Goal: Information Seeking & Learning: Learn about a topic

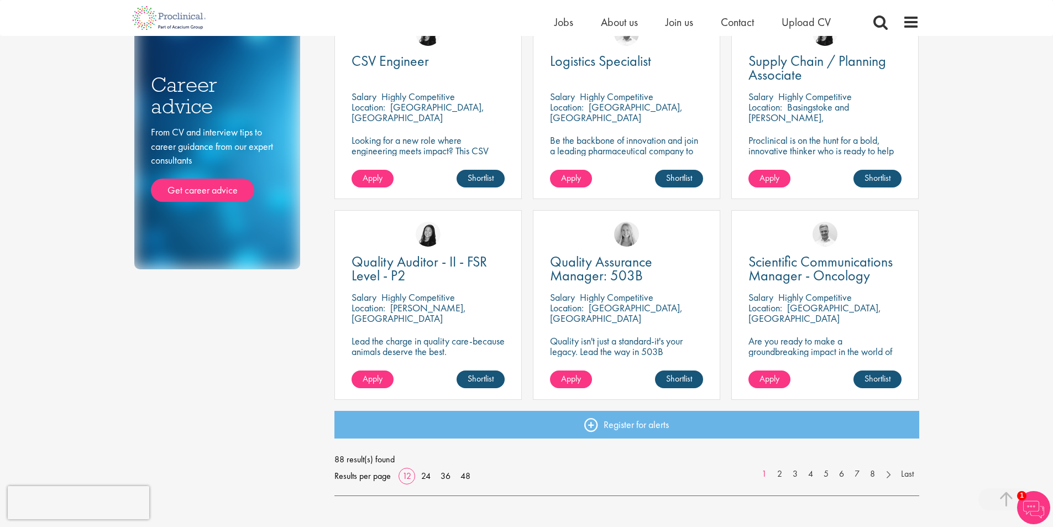
scroll to position [718, 0]
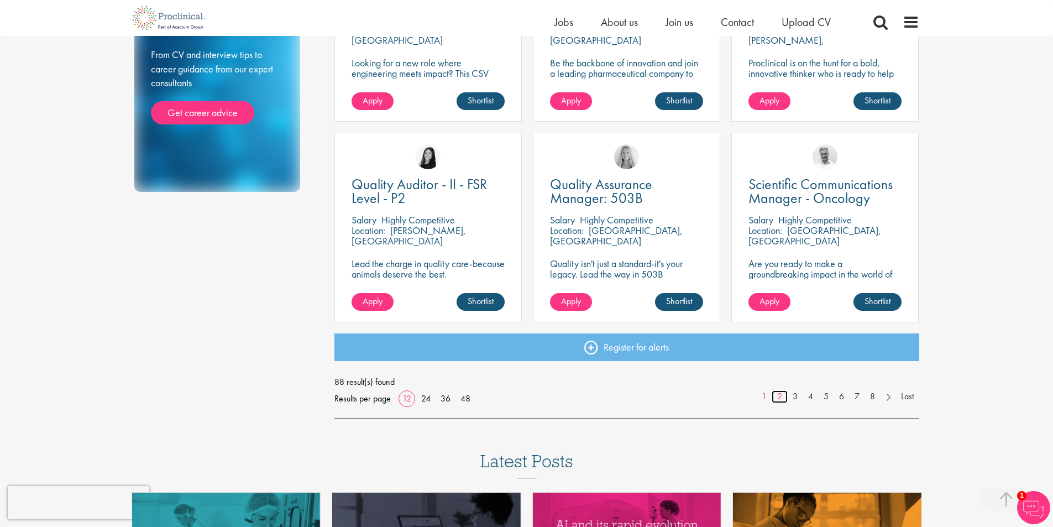
click at [777, 397] on link "2" at bounding box center [779, 396] width 16 height 13
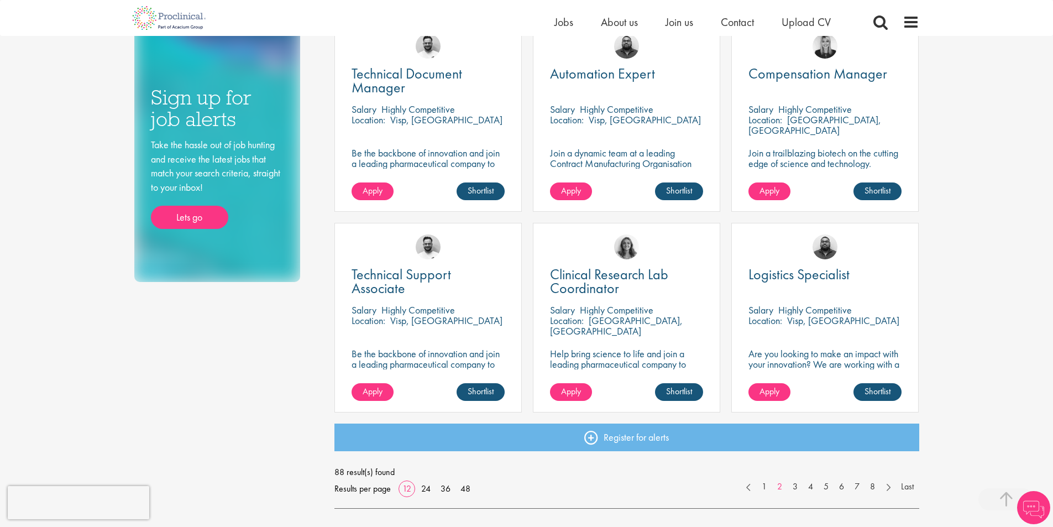
scroll to position [718, 0]
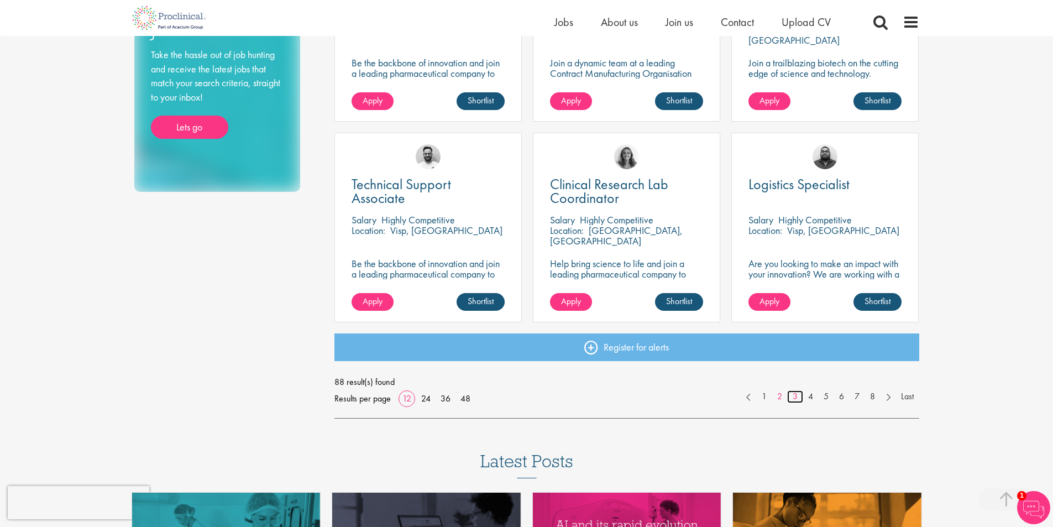
click at [796, 395] on link "3" at bounding box center [795, 396] width 16 height 13
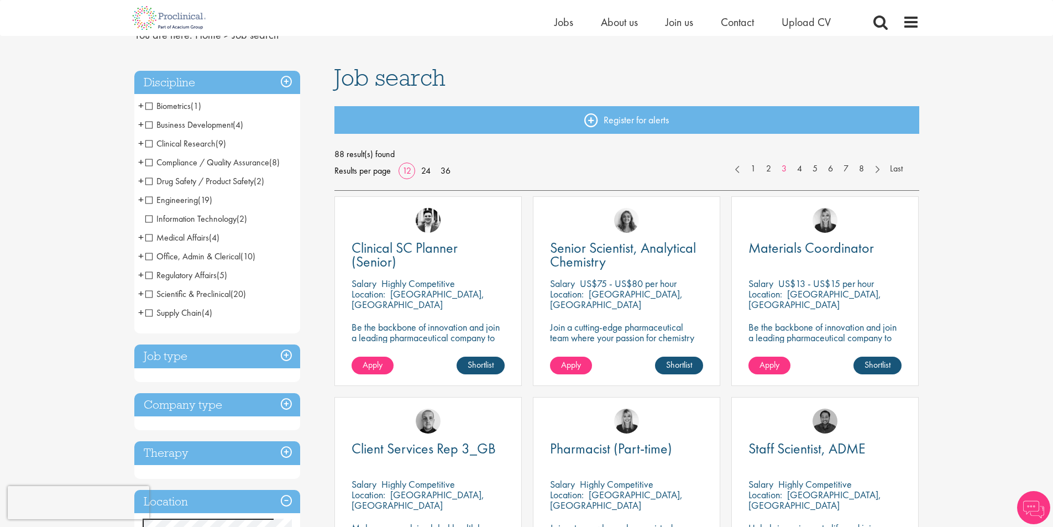
scroll to position [55, 0]
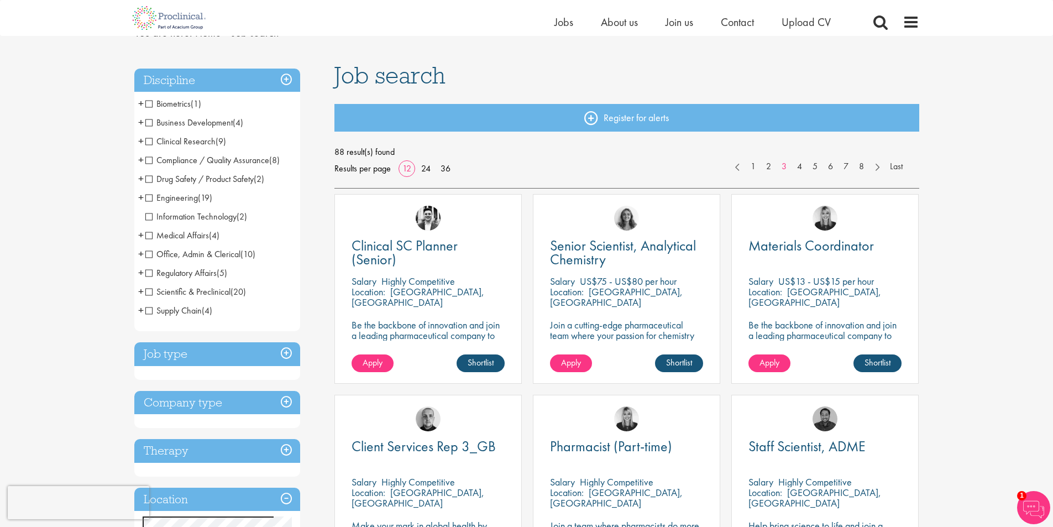
click at [149, 180] on span "Drug Safety / Product Safety" at bounding box center [199, 179] width 108 height 12
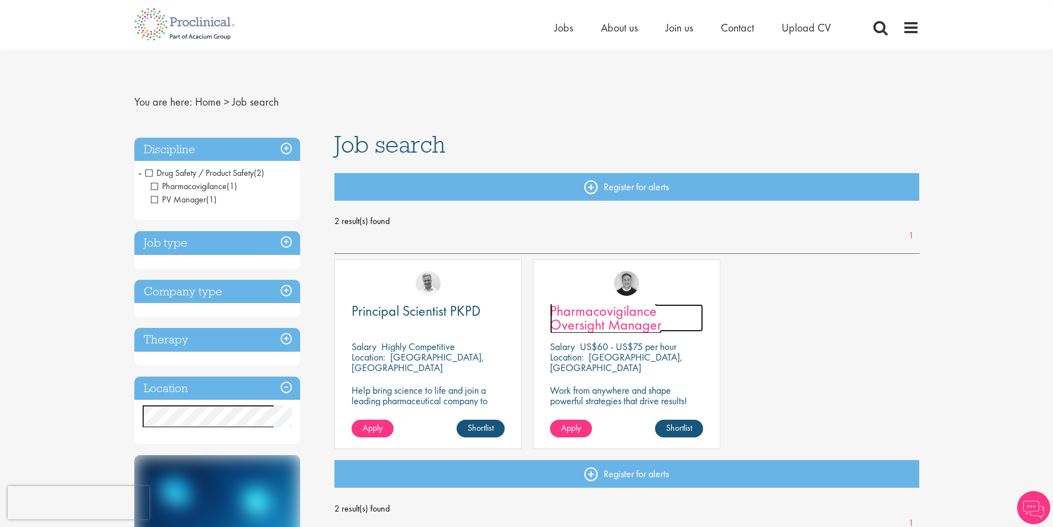
drag, startPoint x: 594, startPoint y: 318, endPoint x: 585, endPoint y: 322, distance: 9.9
click at [585, 322] on span "Pharmacovigilance Oversight Manager" at bounding box center [606, 317] width 112 height 33
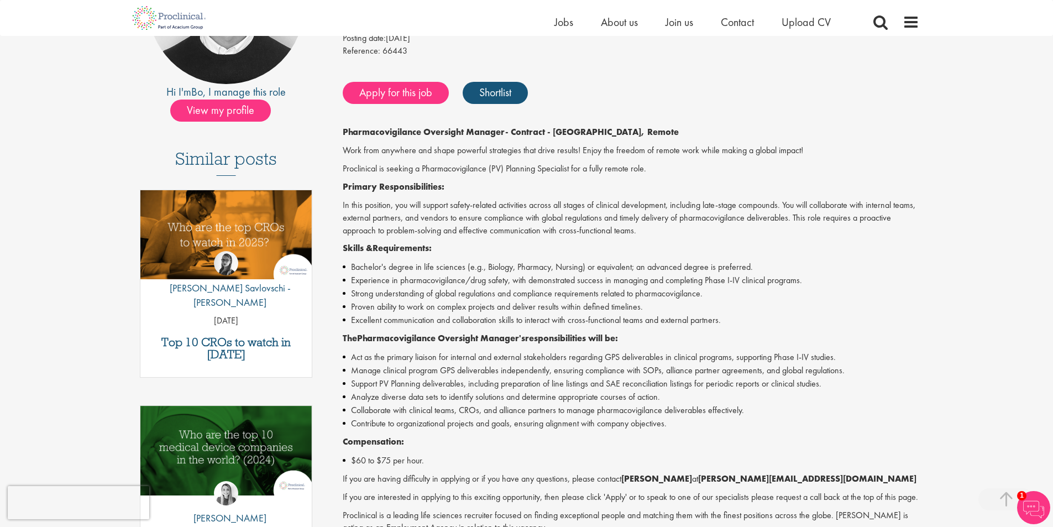
scroll to position [221, 0]
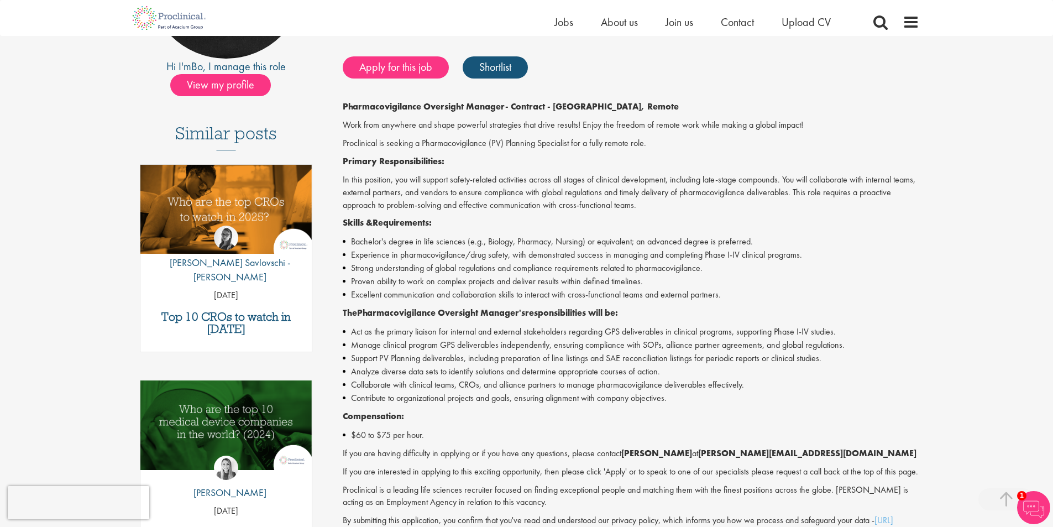
click at [446, 235] on li "Bachelor's degree in life sciences (e.g., Biology, Pharmacy, Nursing) or equiva…" at bounding box center [631, 241] width 576 height 13
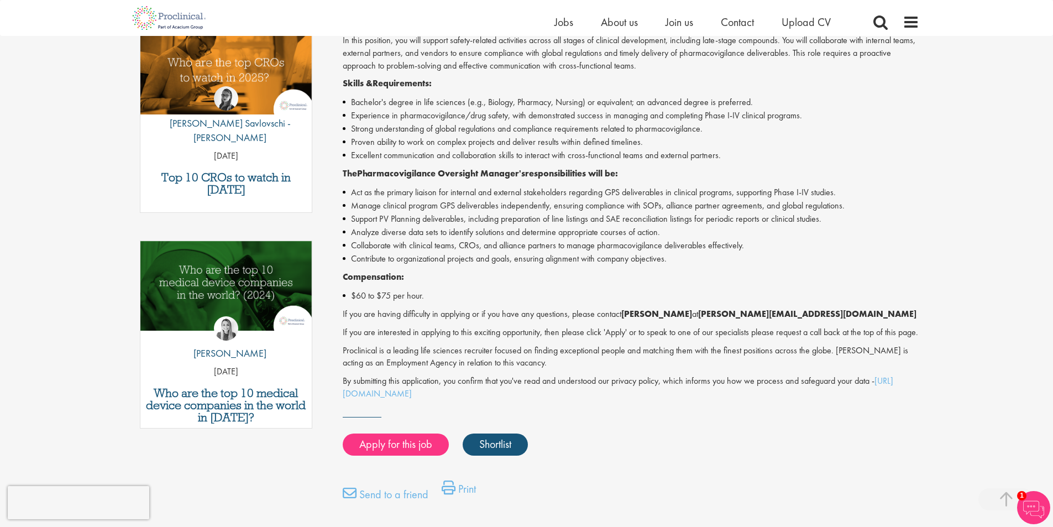
scroll to position [387, 0]
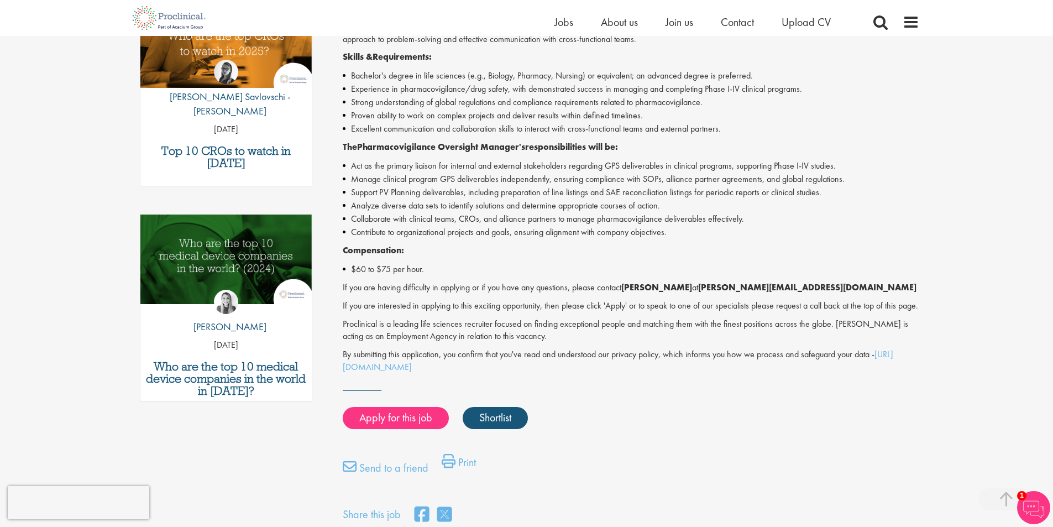
click at [446, 235] on li "Contribute to organizational projects and goals, ensuring alignment with compan…" at bounding box center [631, 231] width 576 height 13
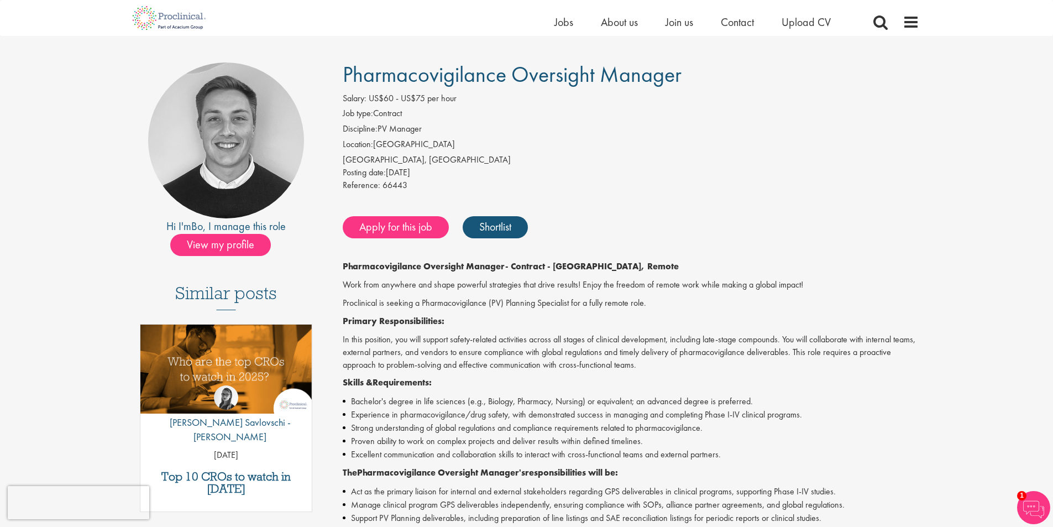
scroll to position [0, 0]
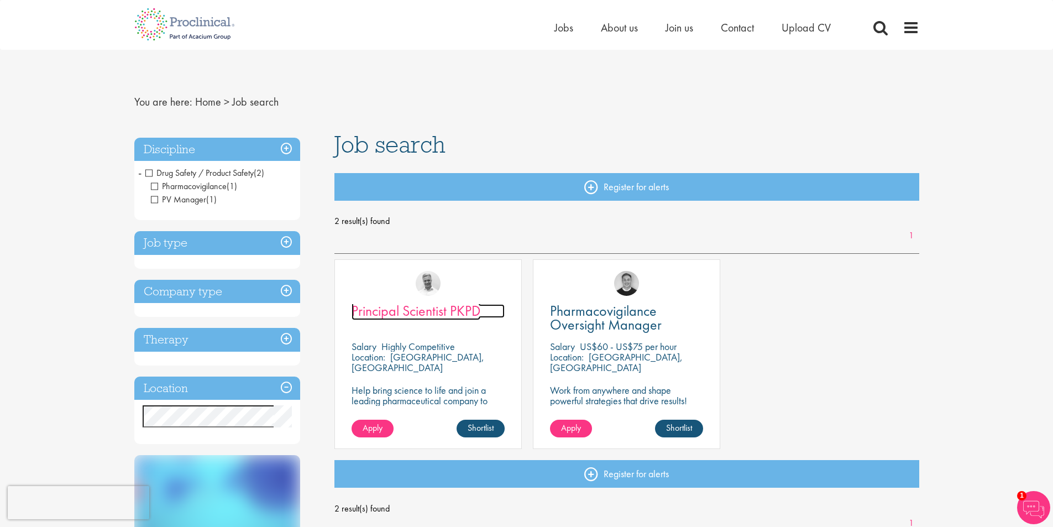
click at [420, 310] on span "Principal Scientist PKPD" at bounding box center [415, 310] width 129 height 19
